Goal: Transaction & Acquisition: Book appointment/travel/reservation

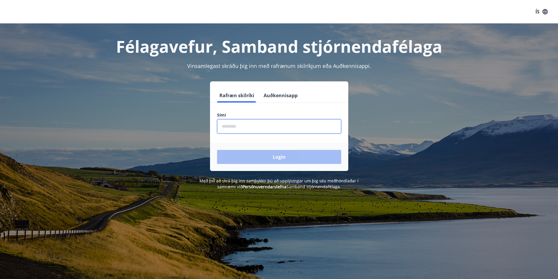
click at [231, 122] on input "phone" at bounding box center [279, 126] width 124 height 14
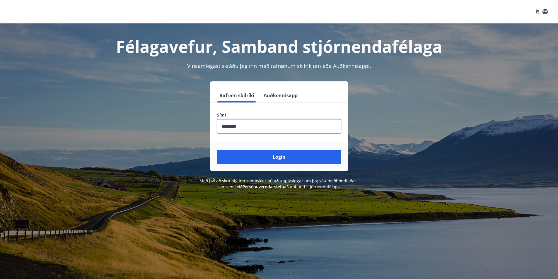
type input "********"
click at [217, 150] on button "Login" at bounding box center [279, 157] width 124 height 14
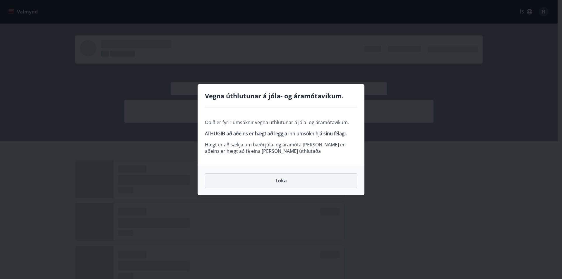
click at [320, 186] on button "Loka" at bounding box center [281, 180] width 152 height 15
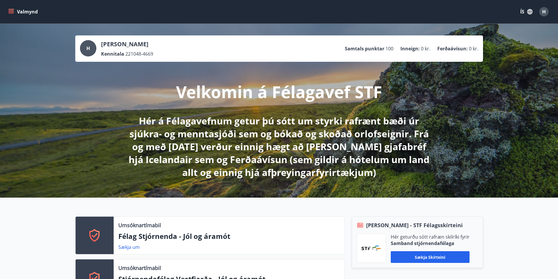
click at [17, 12] on button "Valmynd" at bounding box center [23, 11] width 33 height 11
click at [179, 114] on p "Hér á Félagavefnum getur þú sótt um styrki rafrænt bæði úr sjúkra- og menntasjó…" at bounding box center [278, 146] width 309 height 64
click at [14, 11] on button "Valmynd" at bounding box center [23, 11] width 33 height 11
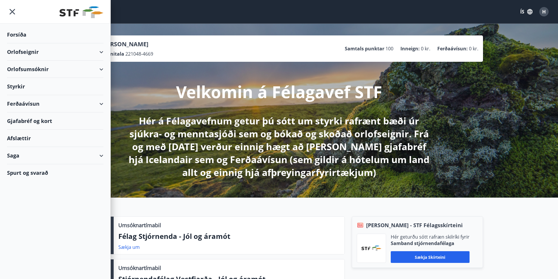
click at [105, 51] on div "Orlofseignir" at bounding box center [55, 51] width 110 height 17
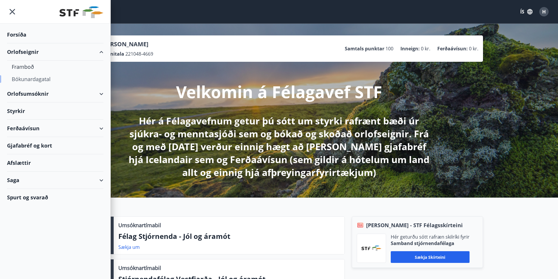
click at [30, 79] on div "Bókunardagatal" at bounding box center [55, 79] width 87 height 12
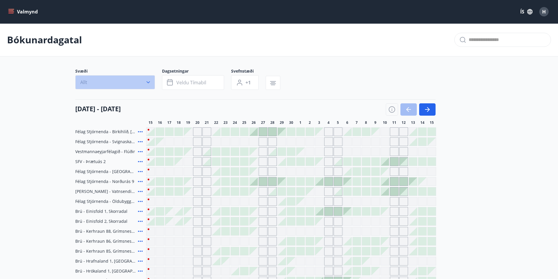
click at [148, 85] on button "Allt" at bounding box center [115, 82] width 80 height 14
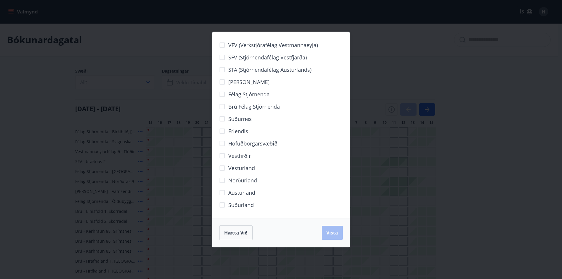
click at [231, 81] on span "Berg" at bounding box center [248, 82] width 41 height 8
click at [334, 227] on button "Vista" at bounding box center [332, 233] width 21 height 14
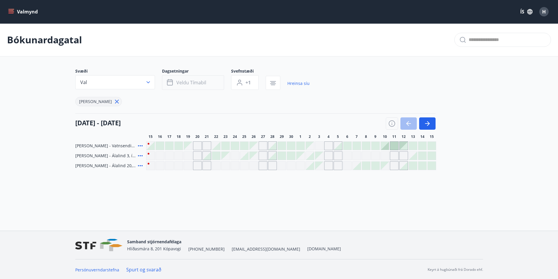
click at [220, 81] on button "Veldu tímabil" at bounding box center [193, 82] width 62 height 15
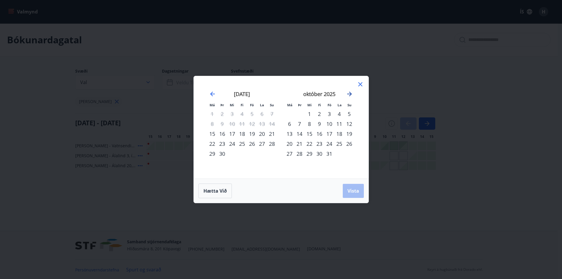
click at [348, 91] on icon "Move forward to switch to the next month." at bounding box center [349, 93] width 7 height 7
click at [242, 121] on div "9" at bounding box center [242, 124] width 10 height 10
click at [272, 119] on div "12" at bounding box center [272, 124] width 10 height 10
click at [359, 83] on icon at bounding box center [360, 84] width 7 height 7
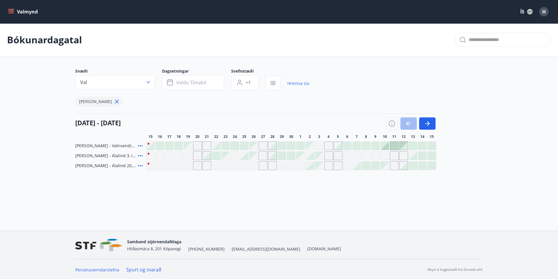
click at [375, 155] on div "Gráir dagar eru ekki bókanlegir" at bounding box center [375, 155] width 9 height 9
click at [383, 176] on div "Bókunardagatal Svæði Val Dagsetningar Veldu tímabil Svefnstæði +1 Hreinsa síu B…" at bounding box center [279, 108] width 558 height 170
click at [377, 164] on div at bounding box center [375, 166] width 8 height 8
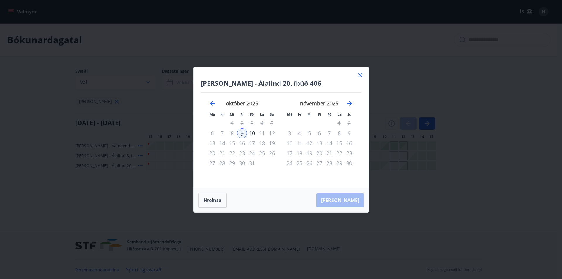
click at [362, 75] on icon at bounding box center [360, 75] width 7 height 7
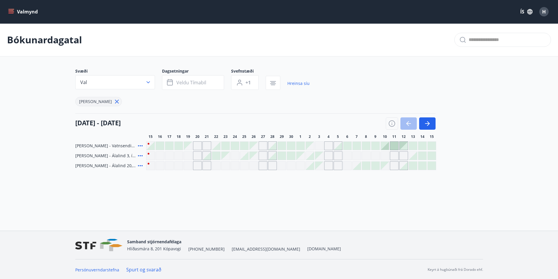
click at [367, 156] on div "Gráir dagar eru ekki bókanlegir" at bounding box center [366, 155] width 9 height 9
click at [384, 181] on div "Bókunardagatal Svæði Val Dagsetningar Veldu tímabil Svefnstæði +1 Hreinsa síu B…" at bounding box center [279, 108] width 558 height 170
click at [149, 83] on icon "button" at bounding box center [148, 82] width 6 height 6
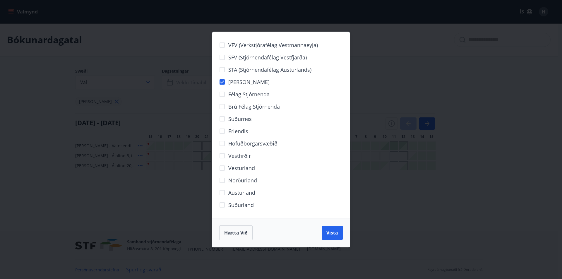
click at [149, 83] on div "VFV (Verkstjórafélag Vestmannaeyja) SFV (Stjórnendafélag Vestfjarða) STA (Stjór…" at bounding box center [281, 139] width 562 height 279
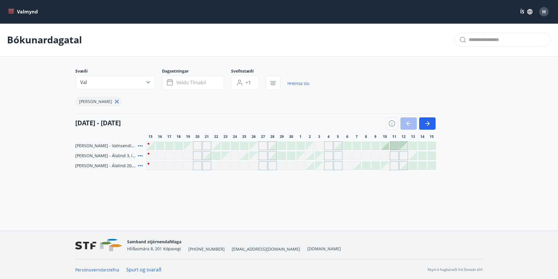
click at [387, 168] on div "Gráir dagar eru ekki bókanlegir" at bounding box center [385, 166] width 8 height 8
click at [381, 165] on div "Gráir dagar eru ekki bókanlegir" at bounding box center [385, 166] width 8 height 8
click at [376, 167] on div at bounding box center [375, 166] width 8 height 8
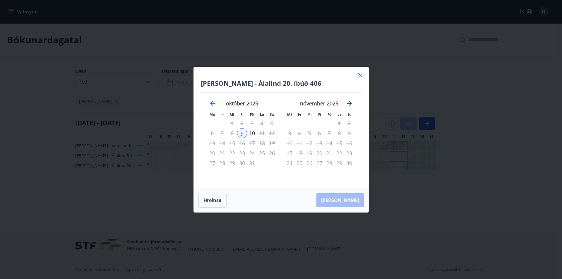
click at [350, 102] on icon "Move forward to switch to the next month." at bounding box center [349, 103] width 5 height 5
click at [352, 102] on icon "Move forward to switch to the next month." at bounding box center [349, 103] width 7 height 7
click at [211, 102] on icon "Move backward to switch to the previous month." at bounding box center [212, 103] width 7 height 7
click at [263, 133] on div "11" at bounding box center [262, 133] width 10 height 10
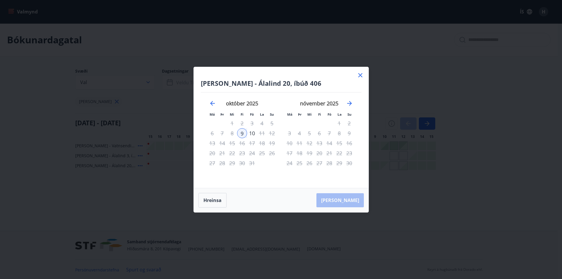
click at [263, 124] on div "4" at bounding box center [262, 123] width 10 height 10
click at [252, 143] on div "17" at bounding box center [252, 143] width 10 height 10
click at [231, 133] on div "8" at bounding box center [232, 133] width 10 height 10
click at [361, 73] on icon at bounding box center [360, 75] width 7 height 7
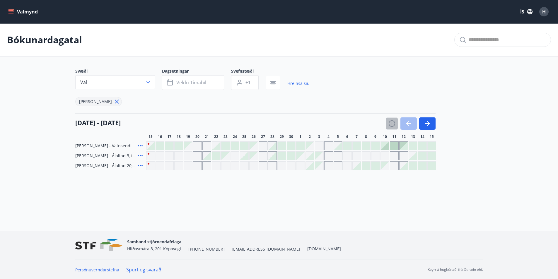
click at [392, 122] on icon "button" at bounding box center [391, 123] width 7 height 7
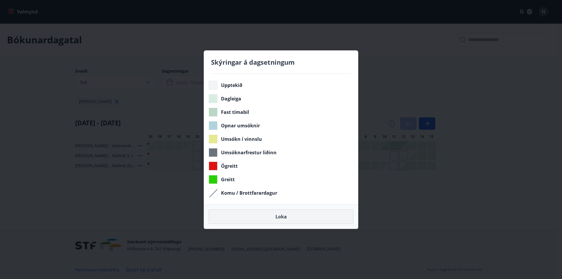
click at [315, 211] on button "Loka" at bounding box center [281, 216] width 145 height 15
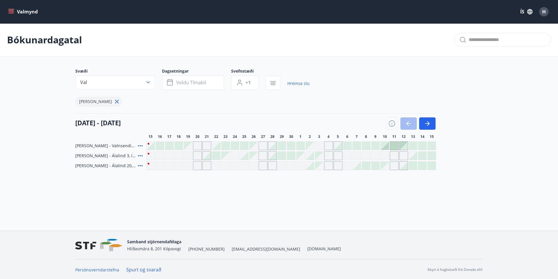
click at [313, 164] on div at bounding box center [310, 166] width 8 height 8
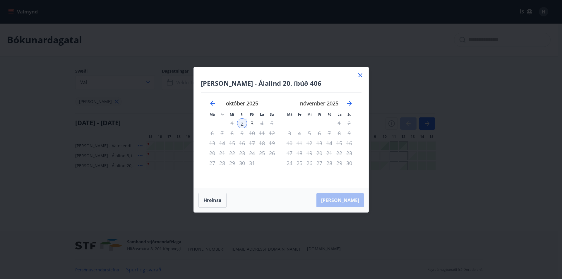
click at [363, 72] on icon at bounding box center [360, 75] width 7 height 7
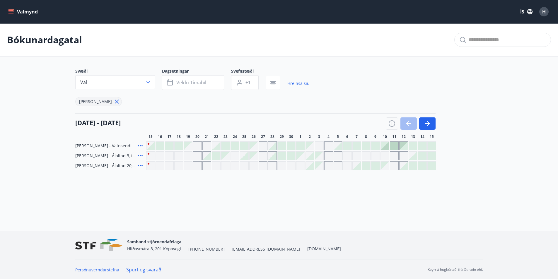
click at [357, 165] on div at bounding box center [356, 166] width 8 height 8
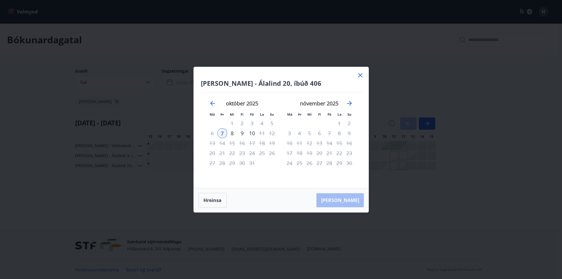
click at [354, 68] on div "Berg - Álalind 20, íbúð 406 Má Þr Mi Fi Fö La Su Má Þr Mi Fi Fö La Su september…" at bounding box center [281, 127] width 175 height 121
click at [359, 72] on icon at bounding box center [360, 75] width 7 height 7
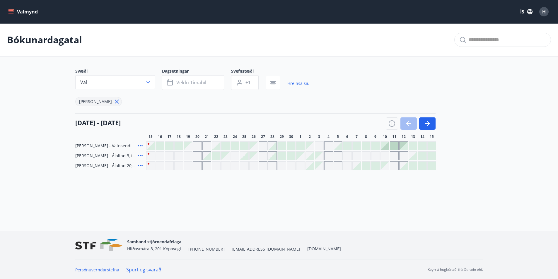
click at [405, 167] on div at bounding box center [403, 166] width 8 height 8
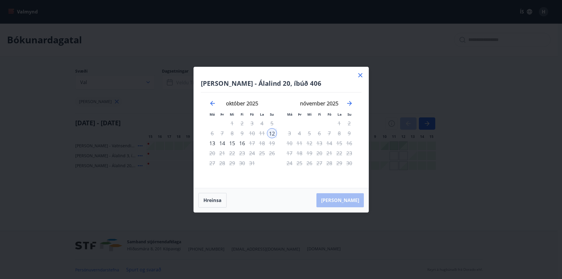
click at [362, 76] on icon at bounding box center [360, 75] width 7 height 7
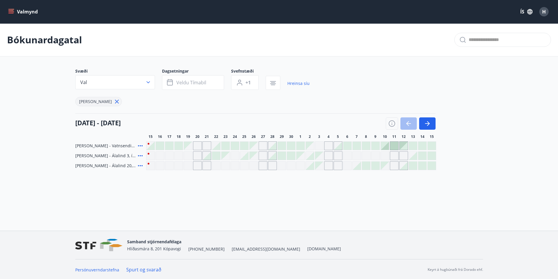
click at [386, 167] on div "Gráir dagar eru ekki bókanlegir" at bounding box center [385, 166] width 8 height 8
click at [381, 163] on div "Gráir dagar eru ekki bókanlegir" at bounding box center [385, 166] width 8 height 8
click at [383, 164] on div "Gráir dagar eru ekki bókanlegir" at bounding box center [385, 166] width 8 height 8
click at [378, 166] on div at bounding box center [375, 166] width 8 height 8
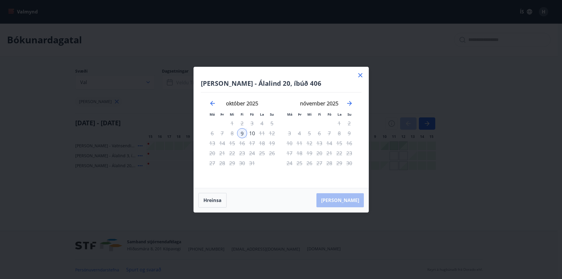
click at [362, 76] on icon at bounding box center [360, 75] width 7 height 7
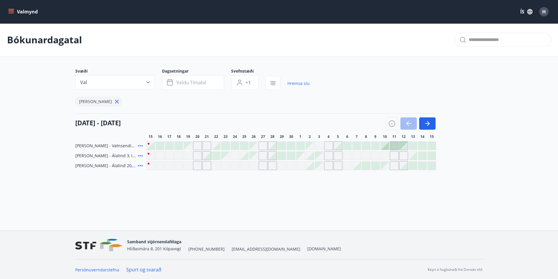
click at [405, 168] on div at bounding box center [403, 166] width 8 height 8
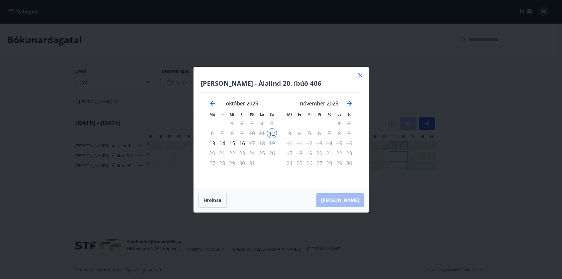
click at [359, 72] on icon at bounding box center [360, 75] width 7 height 7
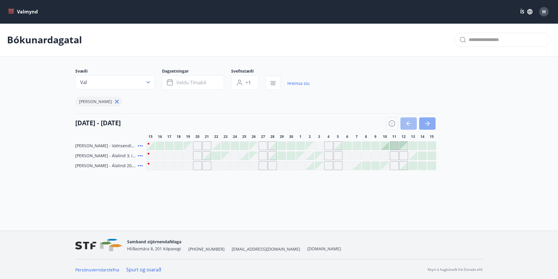
click at [433, 123] on button "button" at bounding box center [427, 123] width 16 height 12
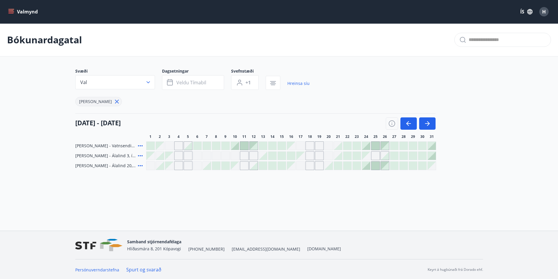
click at [253, 153] on div "Gráir dagar eru ekki bókanlegir" at bounding box center [253, 155] width 9 height 9
click at [345, 111] on div "Svæði Val Dagsetningar Veldu tímabil Svefnstæði +1 Hreinsa síu Berg 01 október …" at bounding box center [278, 119] width 407 height 102
click at [393, 123] on icon "button" at bounding box center [391, 123] width 7 height 7
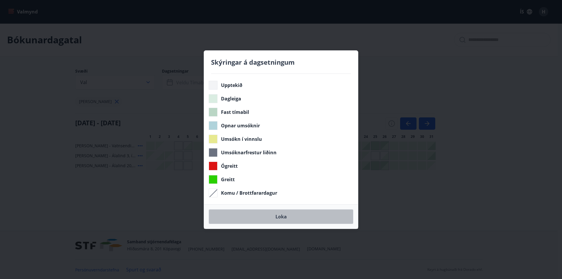
click at [324, 221] on button "Loka" at bounding box center [281, 216] width 145 height 15
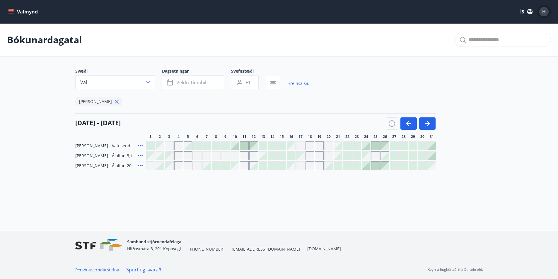
click at [540, 10] on div "H" at bounding box center [543, 11] width 9 height 9
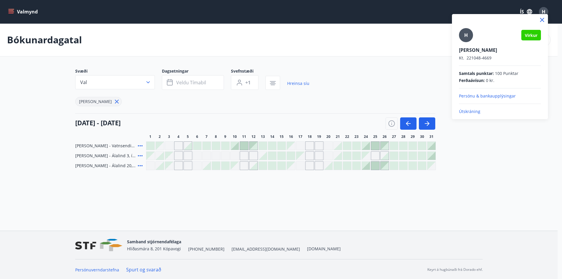
click at [468, 112] on p "Útskráning" at bounding box center [500, 112] width 82 height 6
